Goal: Task Accomplishment & Management: Use online tool/utility

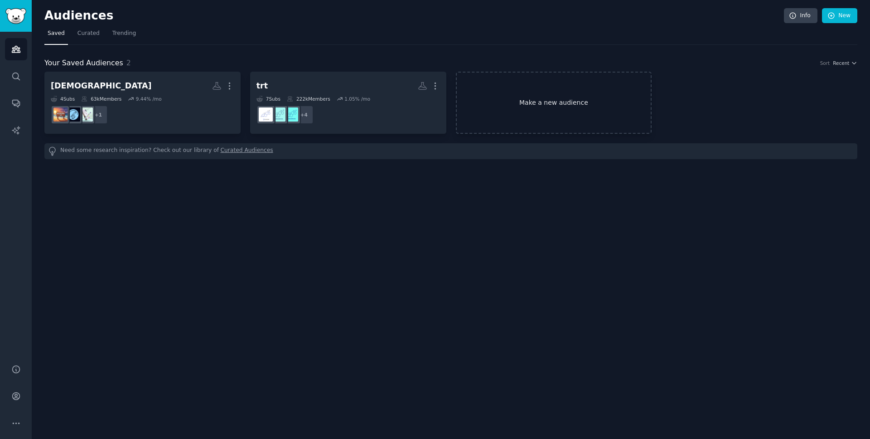
click at [526, 92] on link "Make a new audience" at bounding box center [554, 103] width 196 height 62
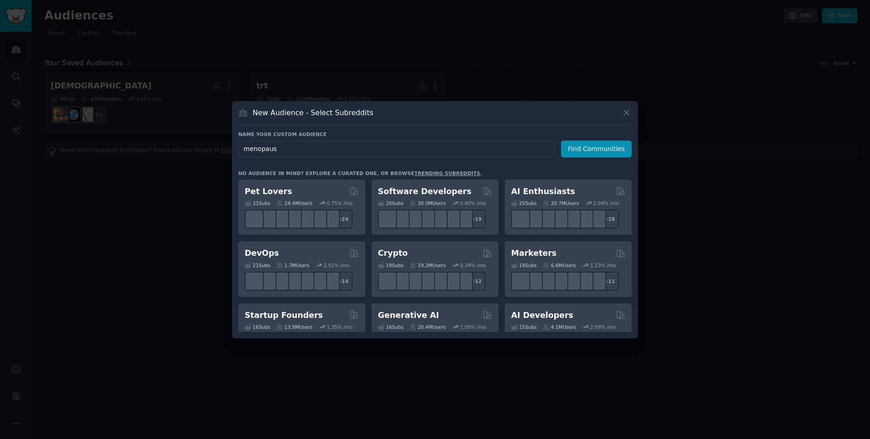
type input "menopause"
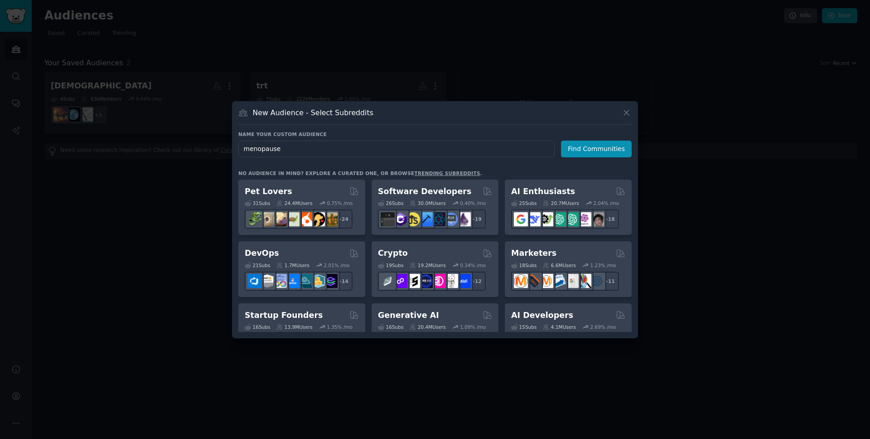
click button "Find Communities" at bounding box center [596, 148] width 71 height 17
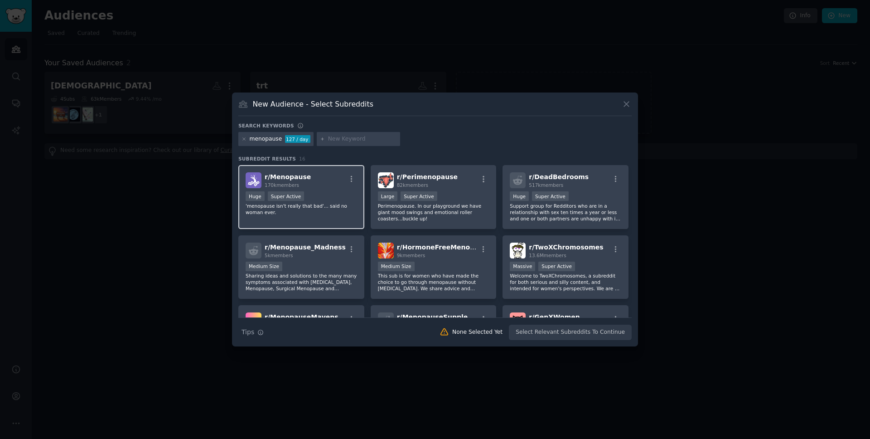
click at [327, 192] on div "Huge Super Active" at bounding box center [301, 196] width 111 height 11
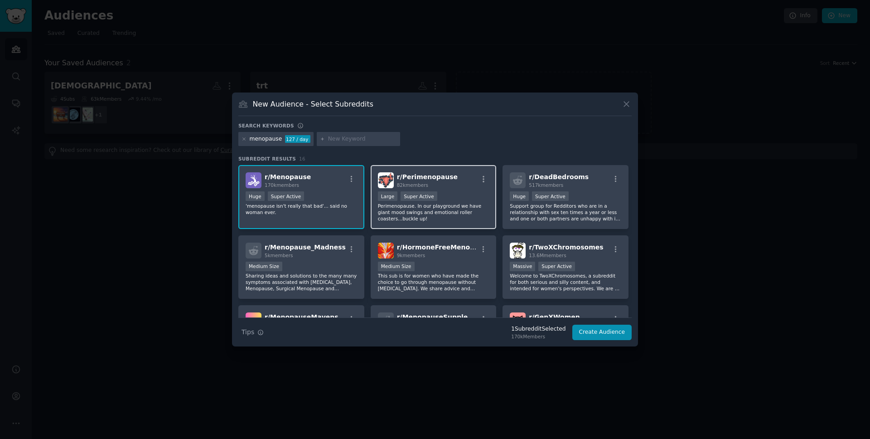
click at [465, 192] on div ">= 95th percentile for submissions / day Large Super Active" at bounding box center [433, 196] width 111 height 11
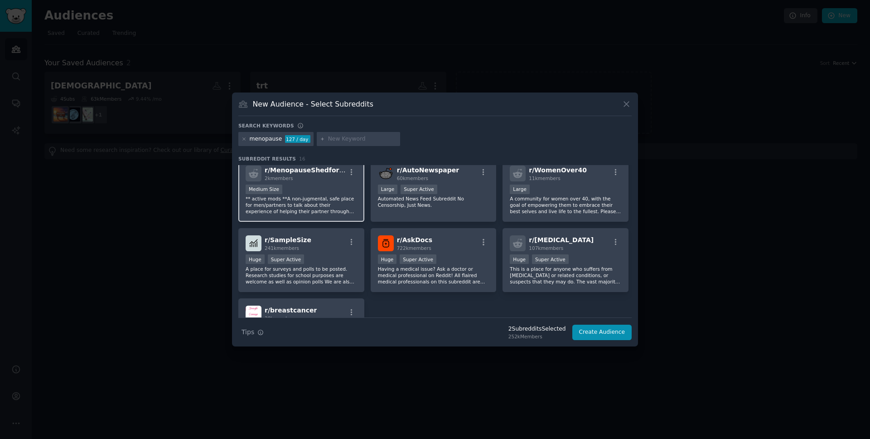
scroll to position [218, 0]
click at [600, 329] on button "Create Audience" at bounding box center [602, 331] width 60 height 15
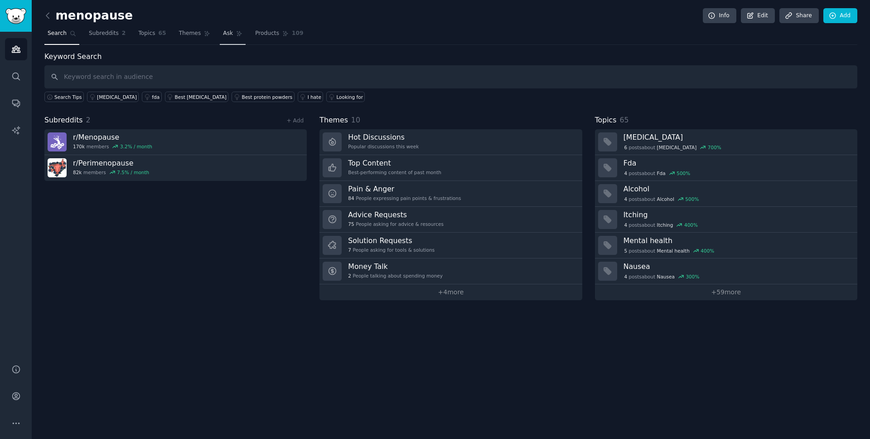
click at [224, 34] on span "Ask" at bounding box center [228, 33] width 10 height 8
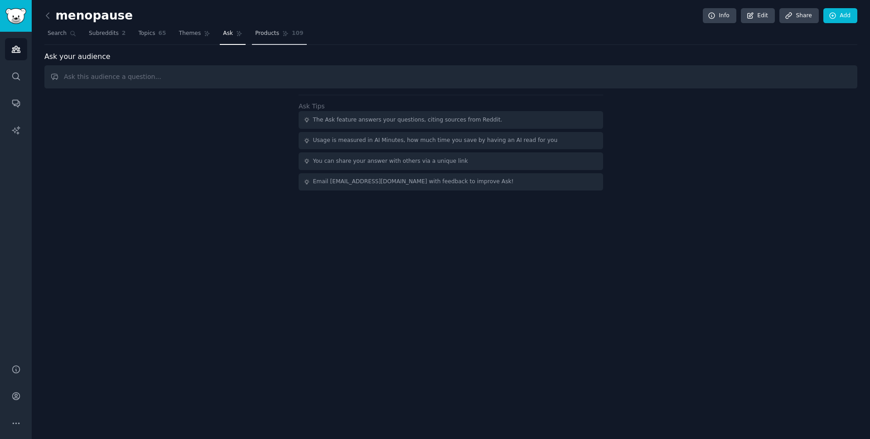
click at [259, 36] on span "Products" at bounding box center [267, 33] width 24 height 8
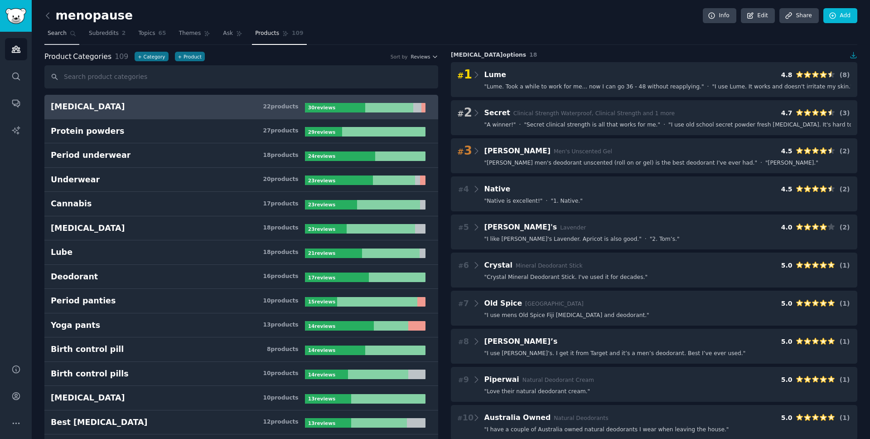
click at [54, 36] on span "Search" at bounding box center [57, 33] width 19 height 8
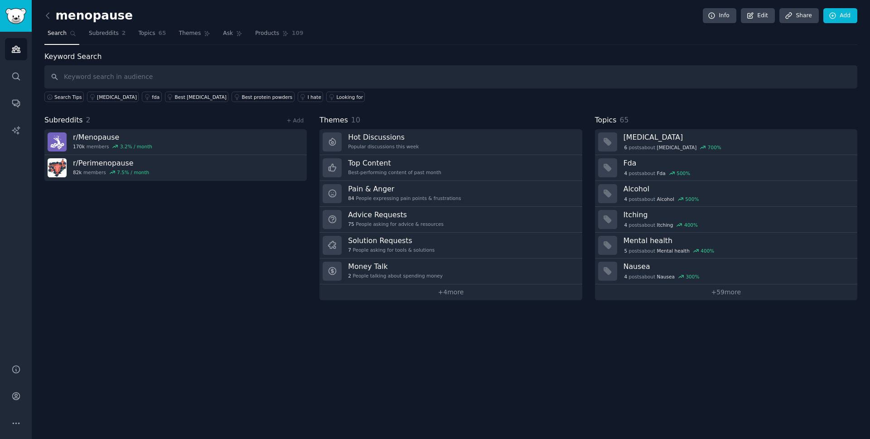
click at [124, 77] on input "text" at bounding box center [450, 76] width 813 height 23
type input "[PERSON_NAME]"
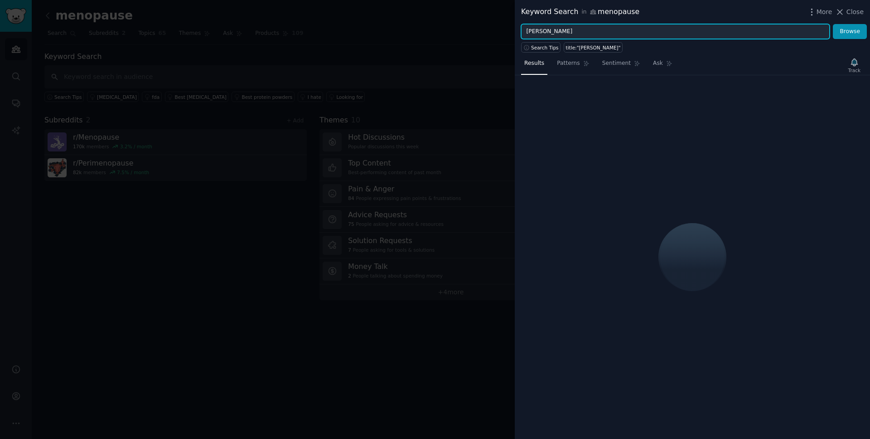
click at [561, 30] on input "[PERSON_NAME]" at bounding box center [675, 31] width 308 height 15
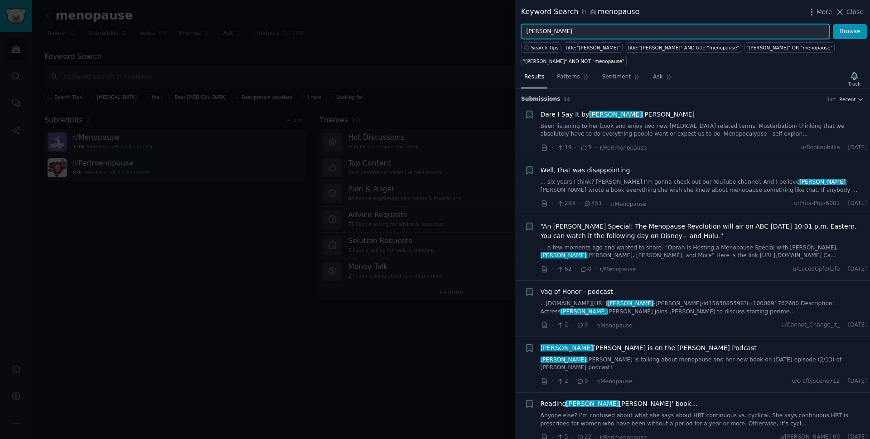
click at [833, 24] on button "Browse" at bounding box center [850, 31] width 34 height 15
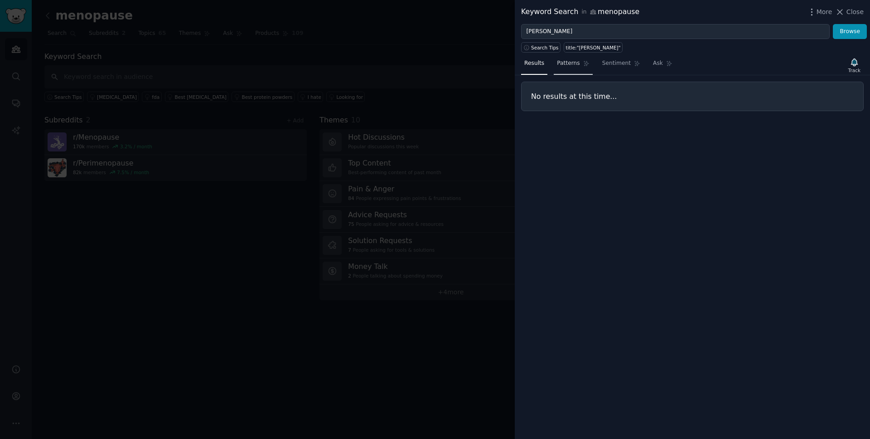
click at [573, 66] on span "Patterns" at bounding box center [568, 63] width 23 height 8
click at [661, 69] on link "Ask" at bounding box center [663, 65] width 26 height 19
click at [612, 68] on link "Sentiment" at bounding box center [621, 65] width 44 height 19
click at [535, 67] on span "Results" at bounding box center [534, 63] width 20 height 8
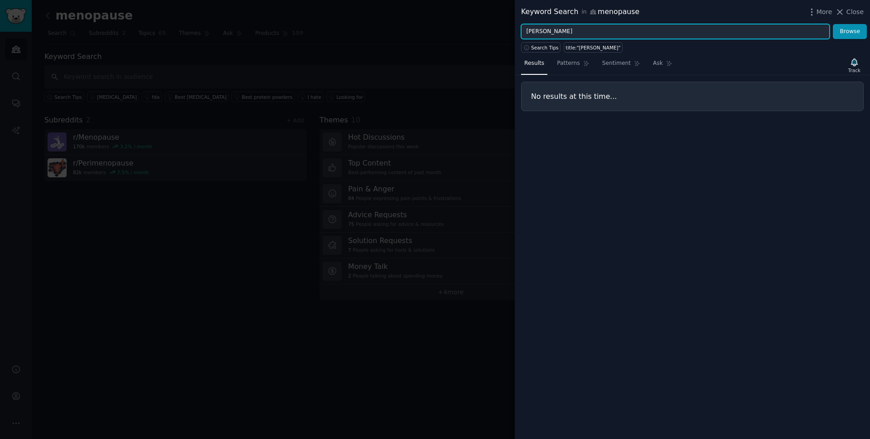
click at [566, 32] on input "[PERSON_NAME]" at bounding box center [675, 31] width 308 height 15
click at [833, 24] on button "Browse" at bounding box center [850, 31] width 34 height 15
click at [529, 32] on input ""[PERSON_NAME]"" at bounding box center [675, 31] width 308 height 15
click at [833, 24] on button "Browse" at bounding box center [850, 31] width 34 height 15
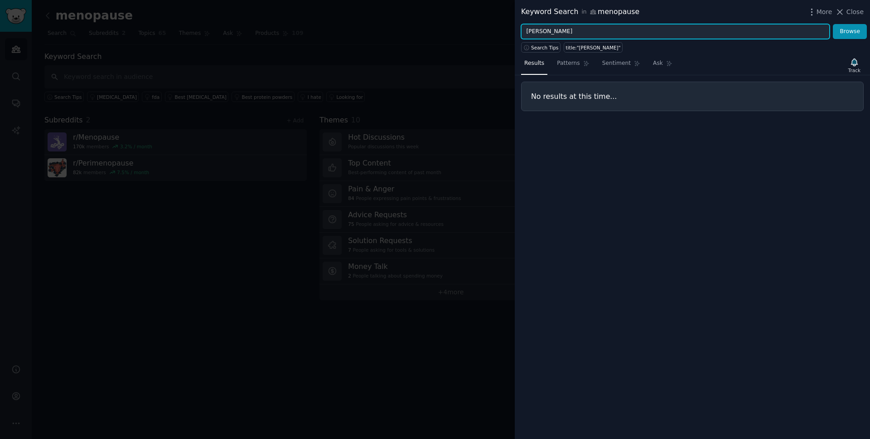
click at [563, 35] on input "[PERSON_NAME]" at bounding box center [675, 31] width 308 height 15
click at [833, 24] on button "Browse" at bounding box center [850, 31] width 34 height 15
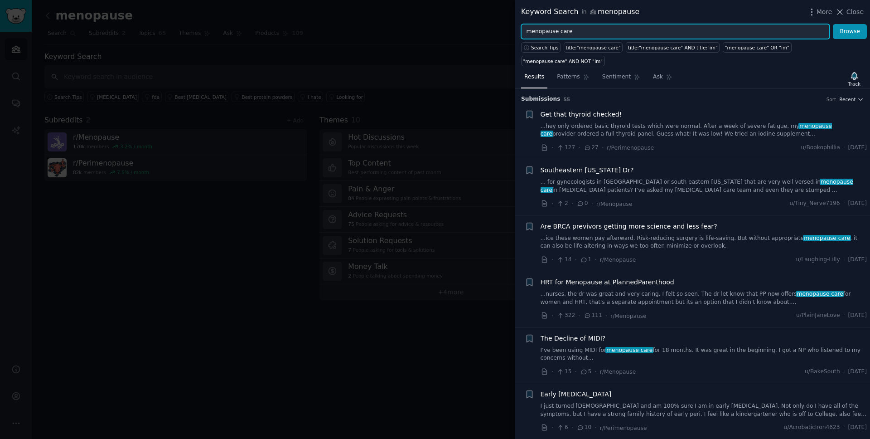
click at [568, 30] on input "menopause care" at bounding box center [675, 31] width 308 height 15
type input "m"
type input "menopause"
click at [833, 24] on button "Browse" at bounding box center [850, 31] width 34 height 15
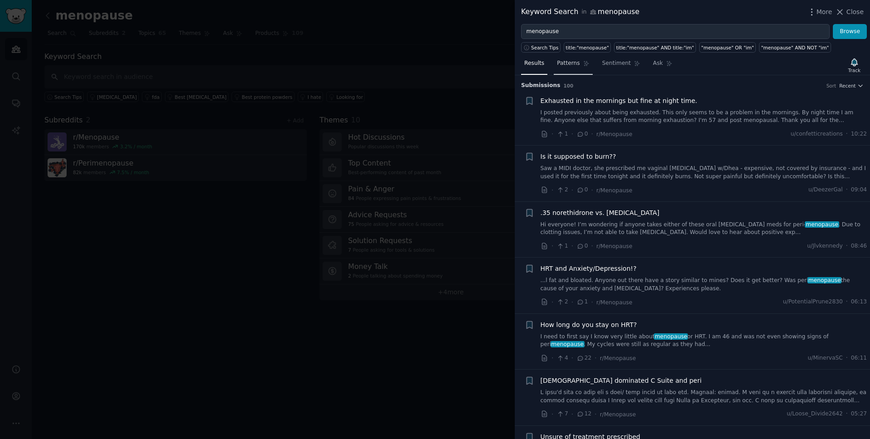
click at [576, 64] on span "Patterns" at bounding box center [568, 63] width 23 height 8
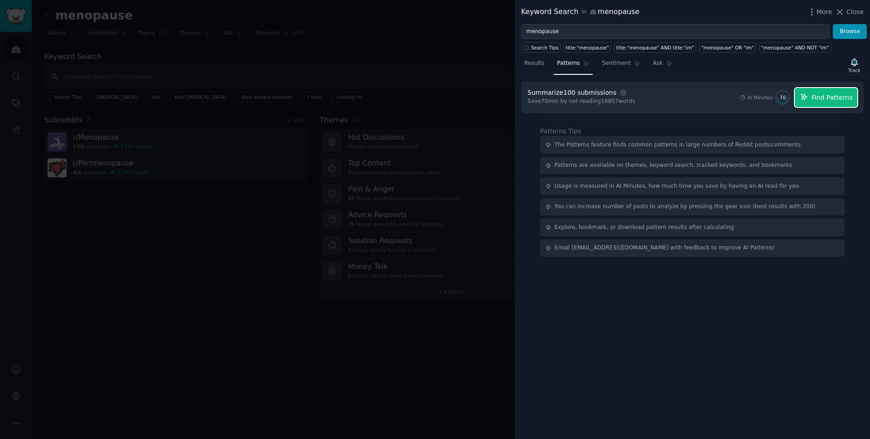
click at [830, 99] on span "Find Patterns" at bounding box center [831, 98] width 41 height 10
